Goal: Obtain resource: Obtain resource

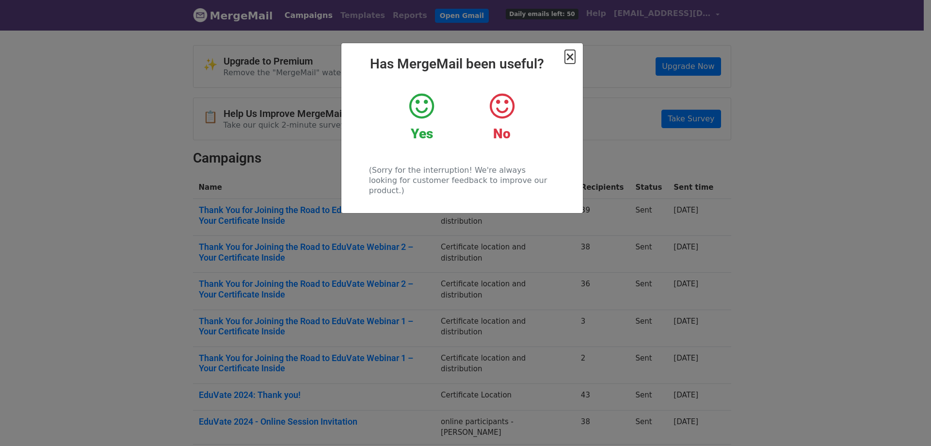
click at [569, 55] on span "×" at bounding box center [570, 57] width 10 height 14
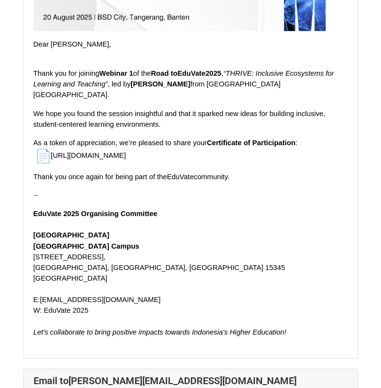
scroll to position [243, 0]
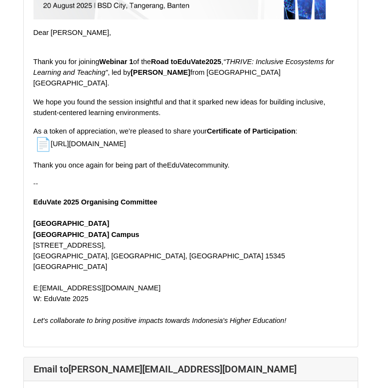
click at [126, 140] on span "https://drive.google.com/file/d/1rqA8PXpSKxeasmpuDzAv_Lgyv9FUmXIV/view?usp=shar…" at bounding box center [79, 144] width 93 height 8
drag, startPoint x: 52, startPoint y: 124, endPoint x: 346, endPoint y: 121, distance: 294.5
click at [346, 126] on p "As a token of appreciation, we’re pleased to share your Certificate of Particip…" at bounding box center [190, 139] width 314 height 26
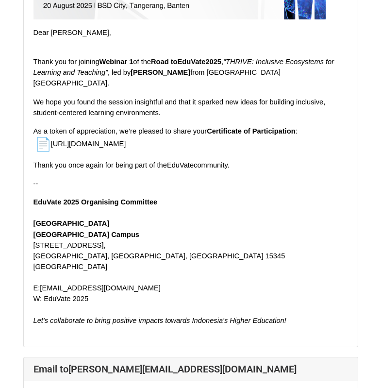
copy span "https://drive.google.com/file/d/1rqA8PXpSKxeasmpuDzAv_Lgyv9FUmXIV/view?usp=shar…"
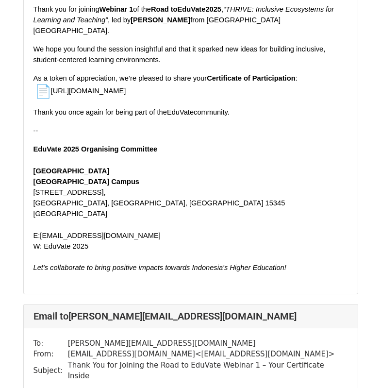
scroll to position [9481, 0]
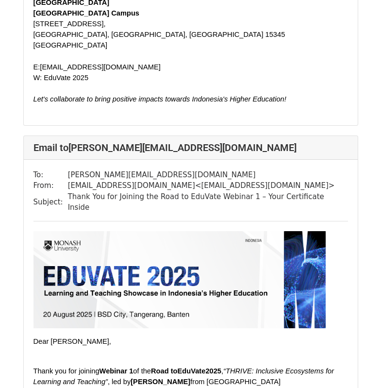
drag, startPoint x: 330, startPoint y: 85, endPoint x: 51, endPoint y: 93, distance: 278.6
copy span "https://drive.google.com/file/d/16uns_9rcD7jlp_cuSa3Rj9EI1_opxB-P/view?usp=shar…"
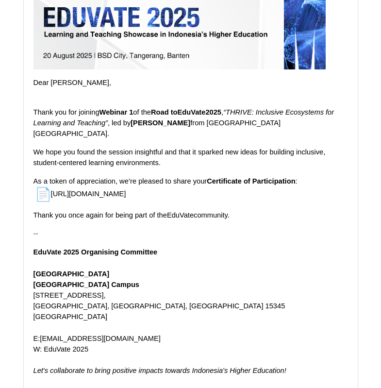
scroll to position [9190, 0]
